Goal: Ask a question: Seek information or help from site administrators or community

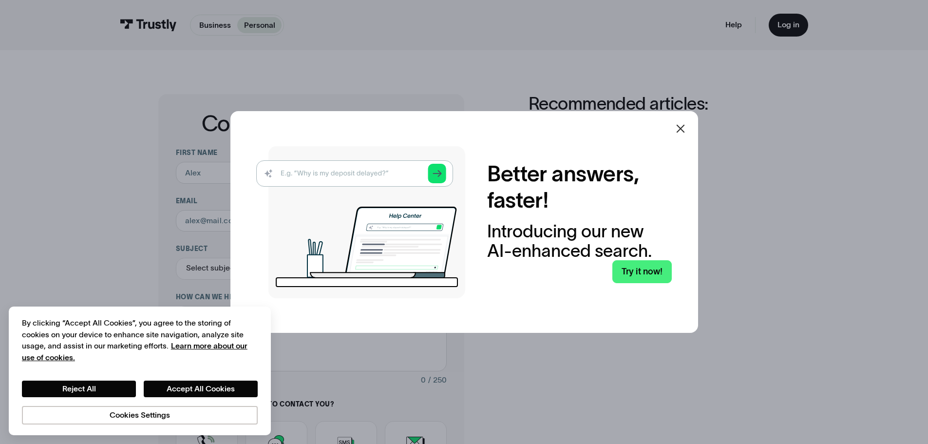
click at [681, 121] on div at bounding box center [680, 128] width 23 height 23
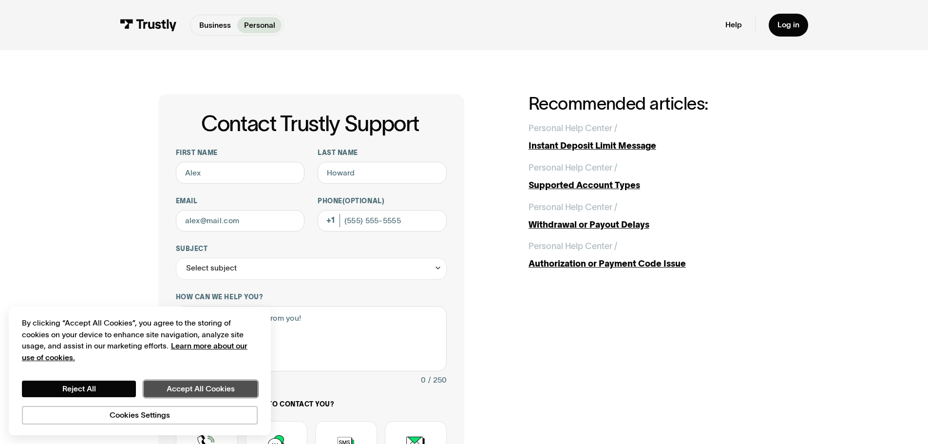
click at [176, 392] on button "Accept All Cookies" at bounding box center [201, 389] width 114 height 17
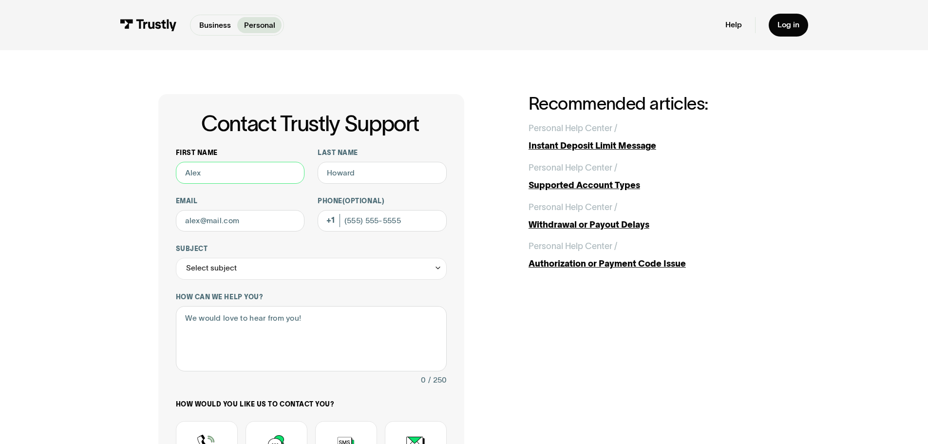
click at [260, 168] on input "First name" at bounding box center [240, 173] width 129 height 22
type input "/"
type input "[PERSON_NAME]"
type input "[EMAIL_ADDRESS][DOMAIN_NAME]"
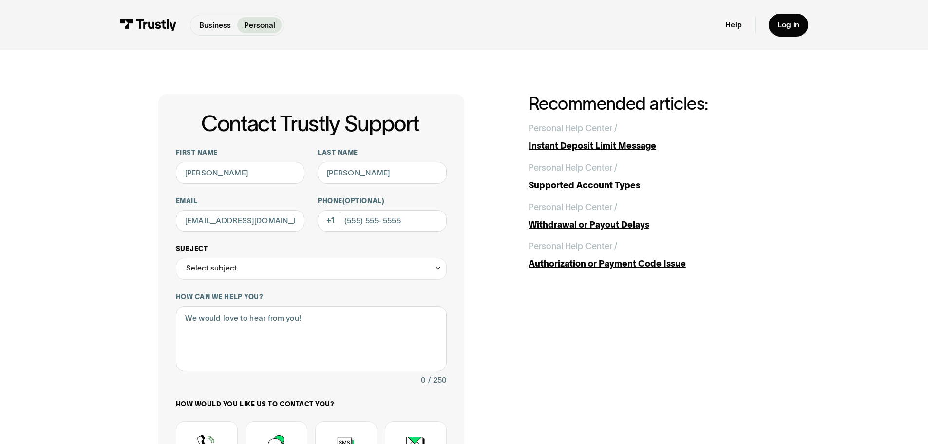
click at [282, 271] on div "Select subject" at bounding box center [311, 269] width 271 height 22
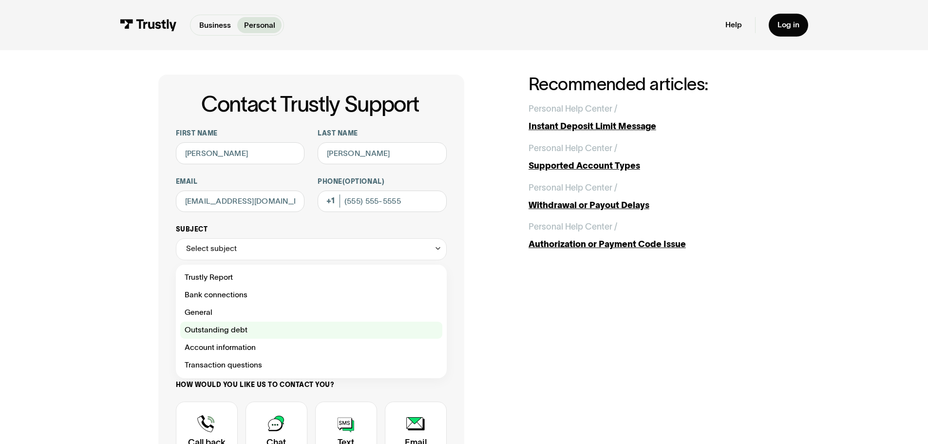
scroll to position [49, 0]
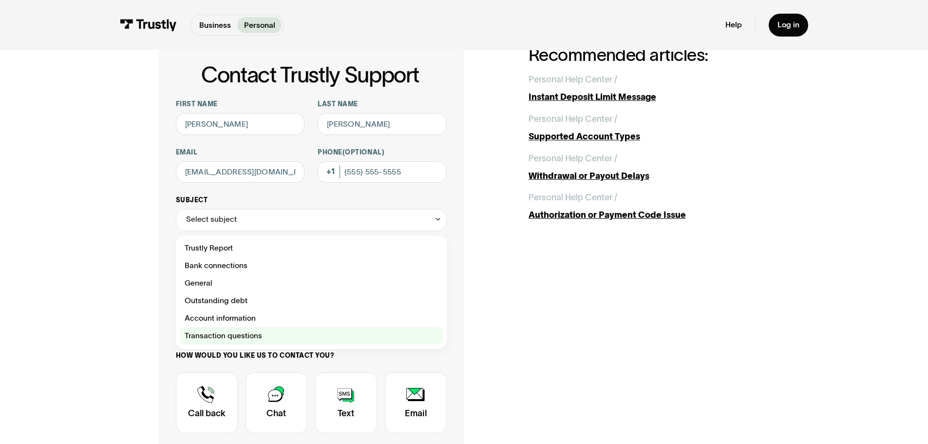
click at [286, 335] on div "Contact Trustly Support" at bounding box center [311, 336] width 262 height 18
type input "**********"
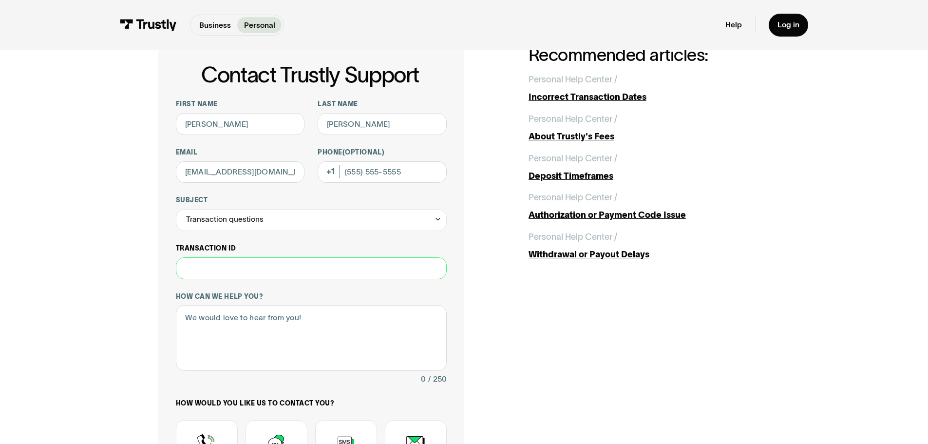
click at [286, 277] on input "Transaction ID" at bounding box center [311, 268] width 271 height 22
type input "********"
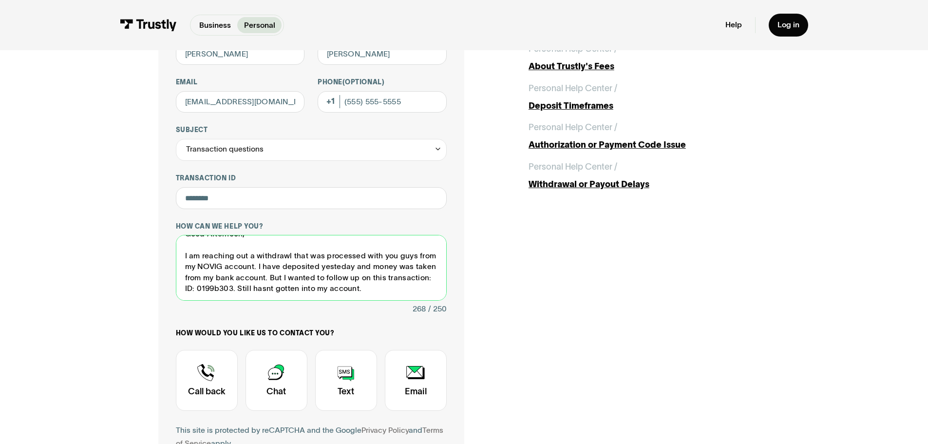
scroll to position [195, 0]
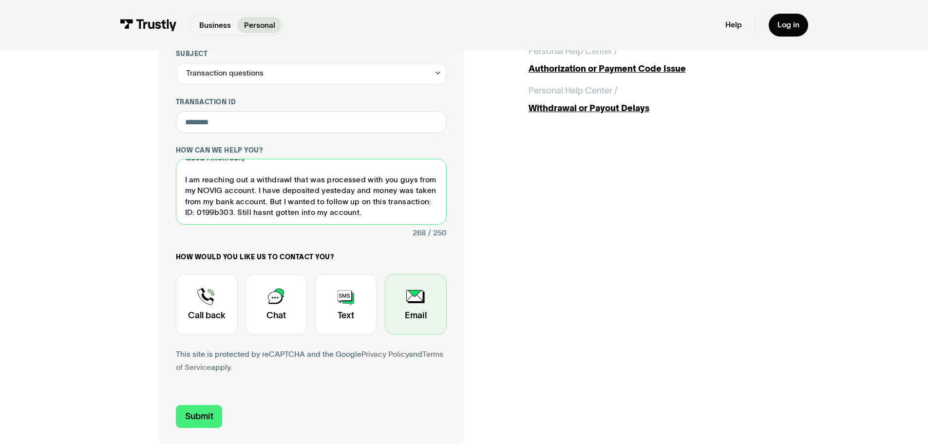
type textarea "Good Afternoon, I am reaching out a withdrawl that was processed with you guys …"
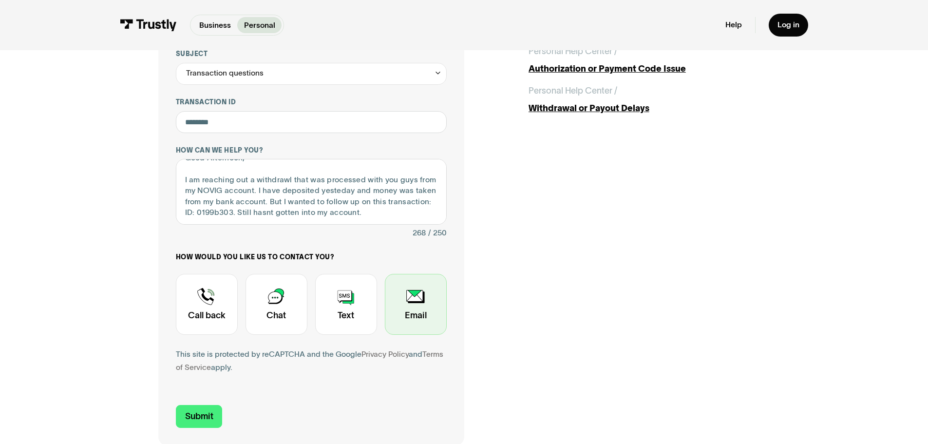
click at [433, 322] on div "Contact Trustly Support" at bounding box center [416, 304] width 62 height 61
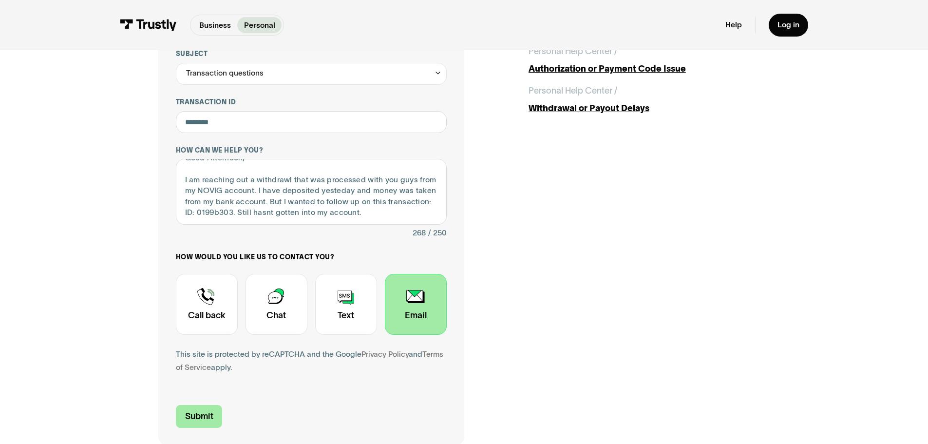
click at [192, 419] on input "Submit" at bounding box center [199, 416] width 47 height 23
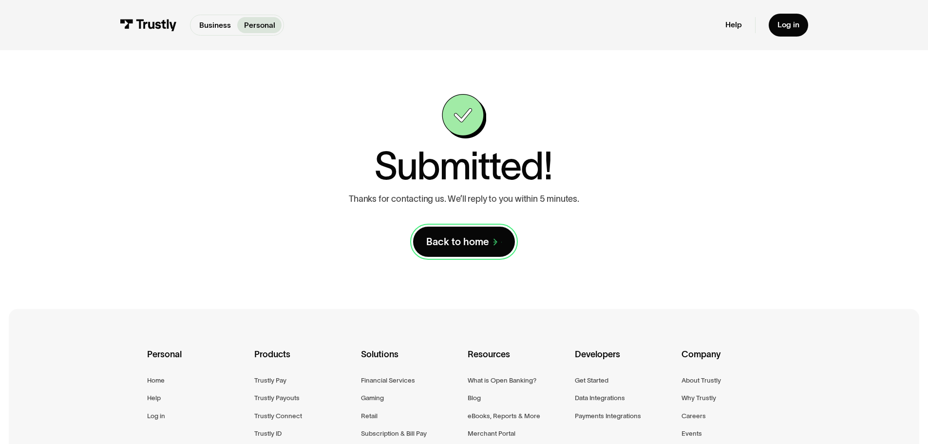
click at [472, 242] on div "Back to home" at bounding box center [457, 241] width 63 height 13
